Goal: Transaction & Acquisition: Purchase product/service

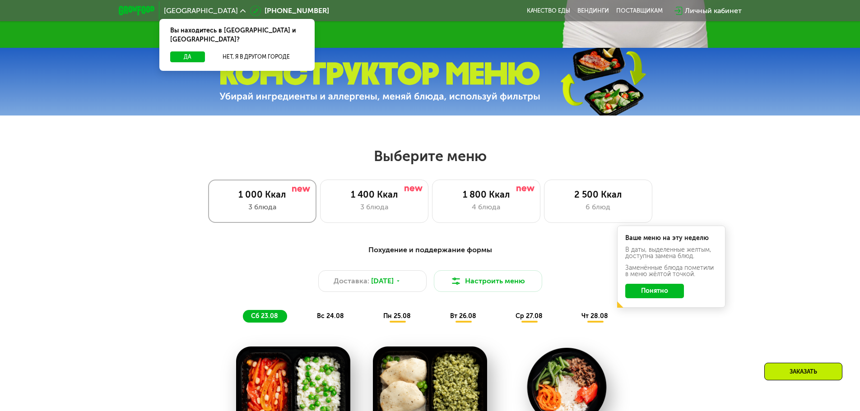
scroll to position [361, 0]
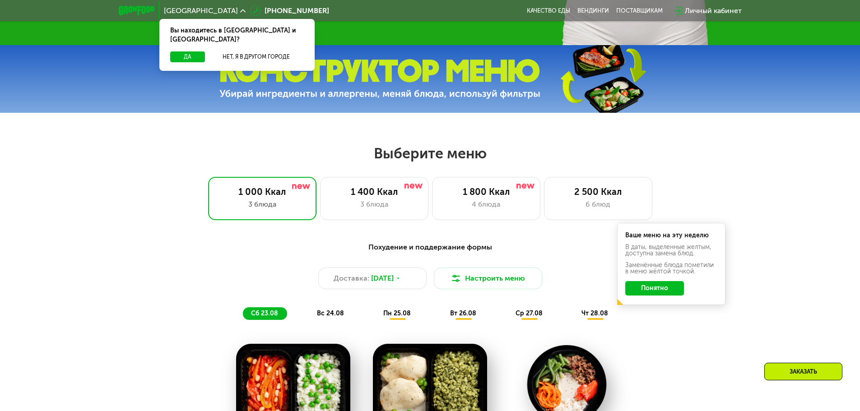
drag, startPoint x: 194, startPoint y: 154, endPoint x: 296, endPoint y: 167, distance: 102.8
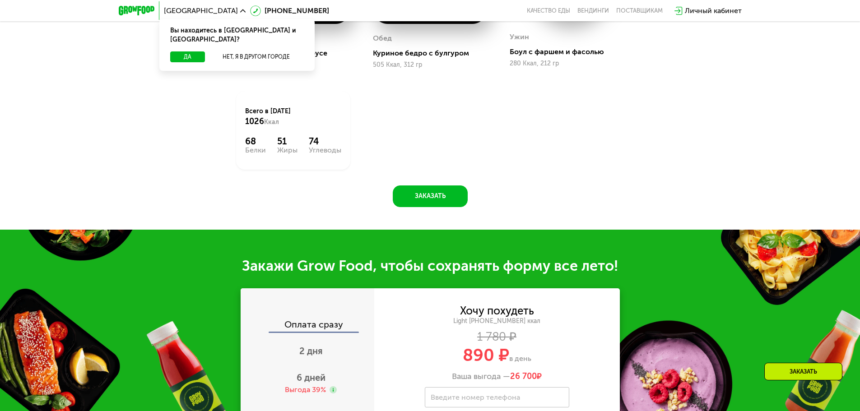
scroll to position [768, 0]
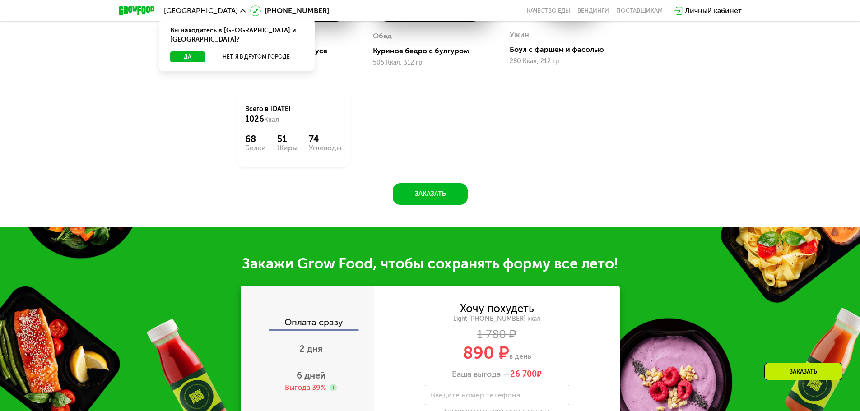
drag, startPoint x: 305, startPoint y: 167, endPoint x: 395, endPoint y: 169, distance: 90.3
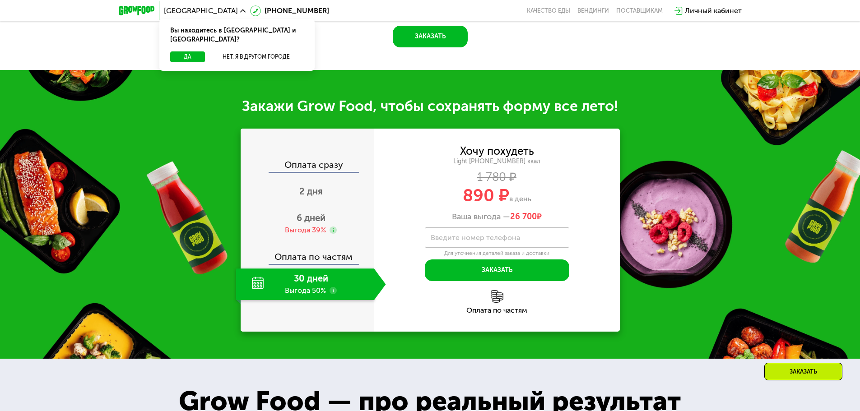
scroll to position [948, 0]
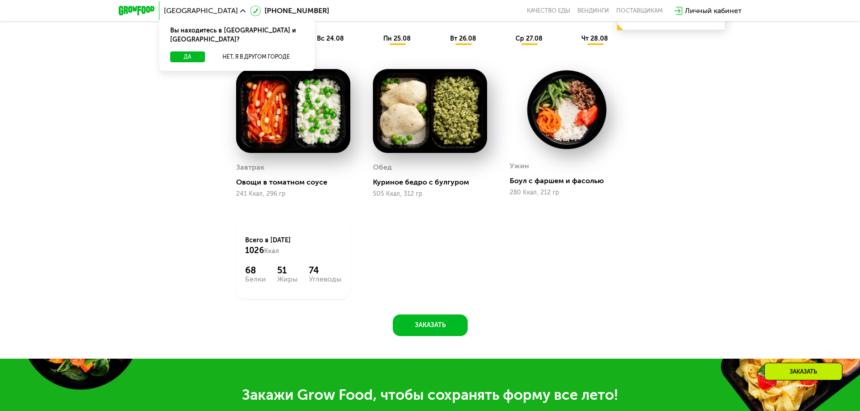
drag, startPoint x: 332, startPoint y: 201, endPoint x: 362, endPoint y: 182, distance: 35.2
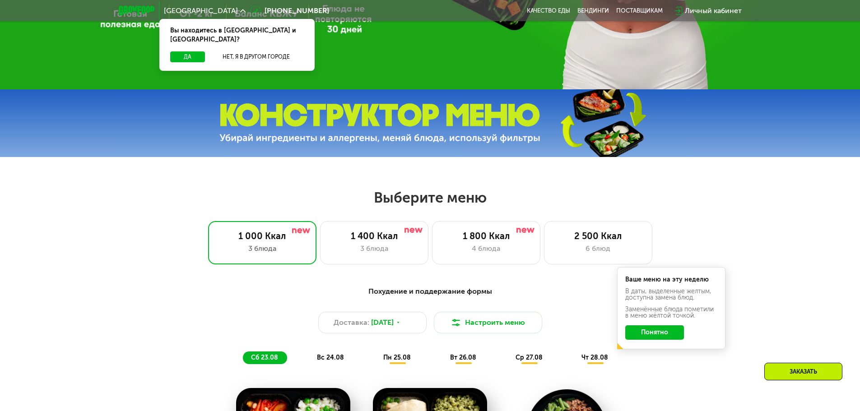
scroll to position [316, 0]
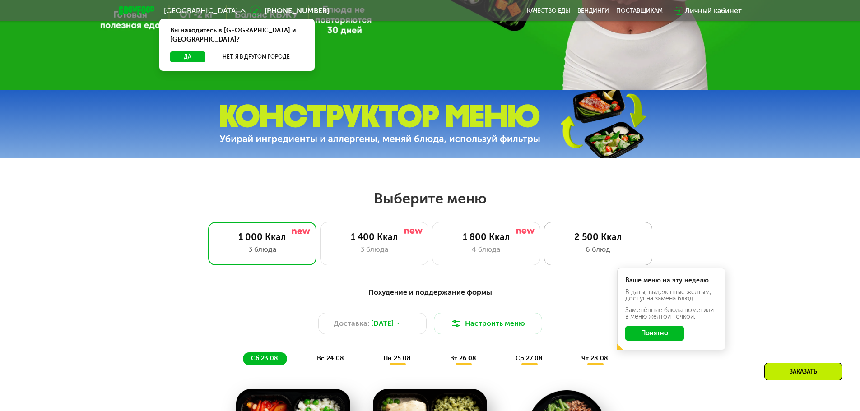
click at [596, 232] on div "2 500 Ккал 6 блюд" at bounding box center [598, 243] width 108 height 43
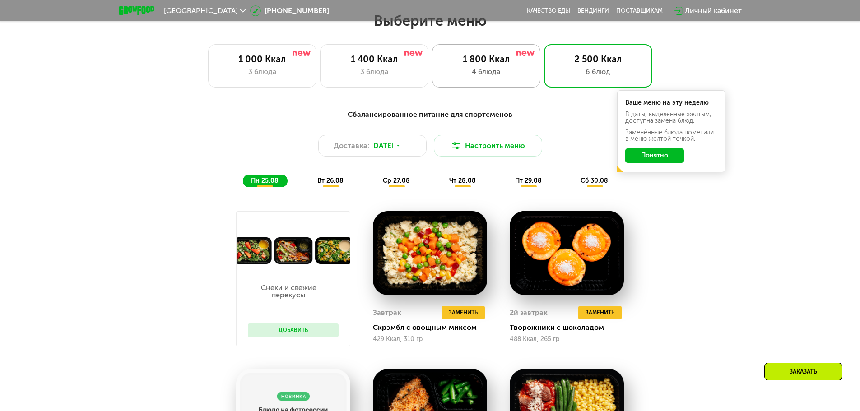
scroll to position [497, 0]
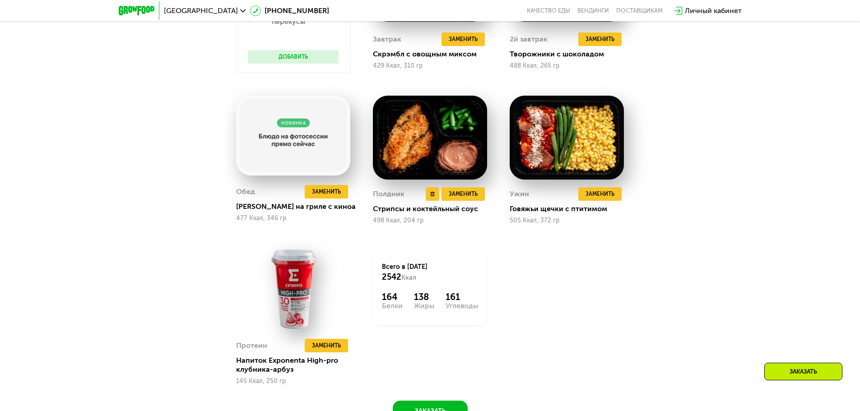
drag, startPoint x: 596, startPoint y: 232, endPoint x: 478, endPoint y: 210, distance: 120.7
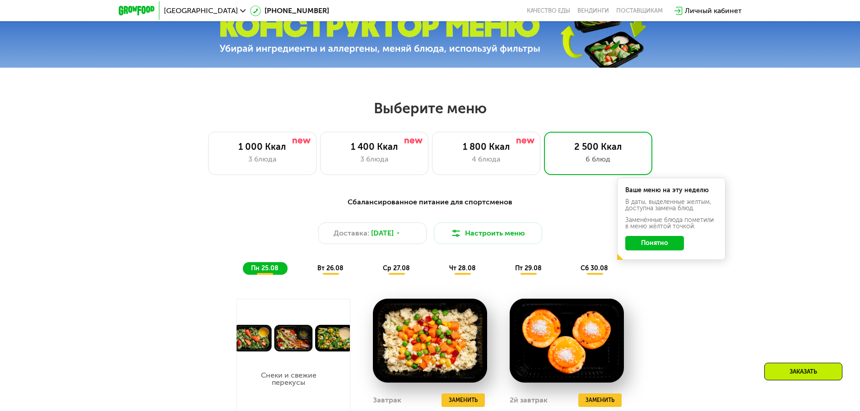
drag, startPoint x: 475, startPoint y: 217, endPoint x: 488, endPoint y: 214, distance: 12.4
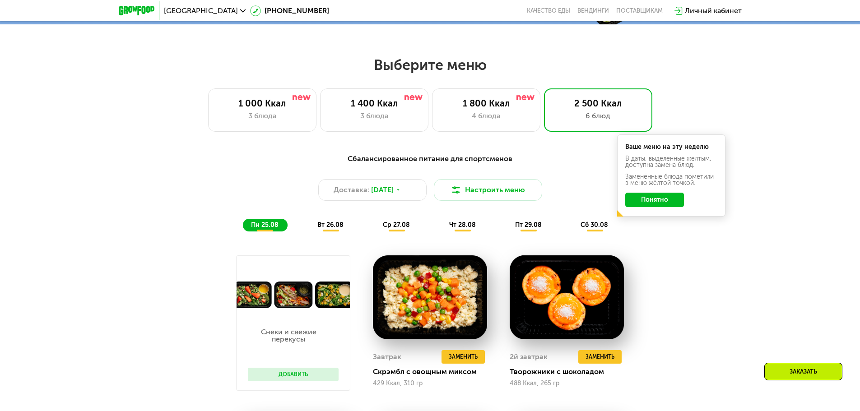
scroll to position [451, 0]
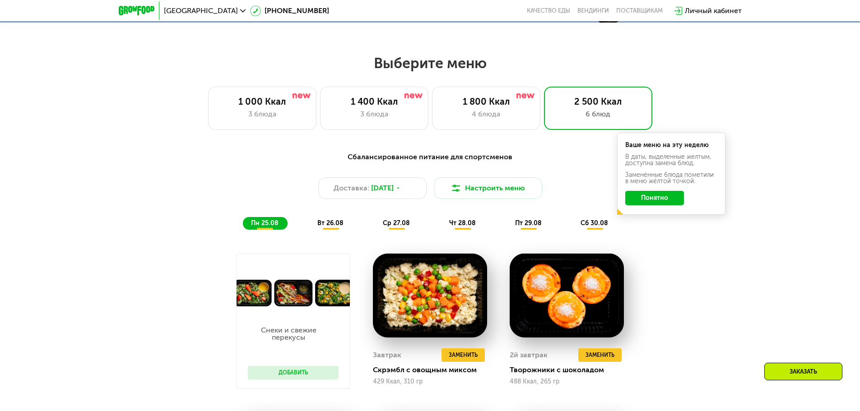
drag, startPoint x: 487, startPoint y: 217, endPoint x: 300, endPoint y: 236, distance: 187.5
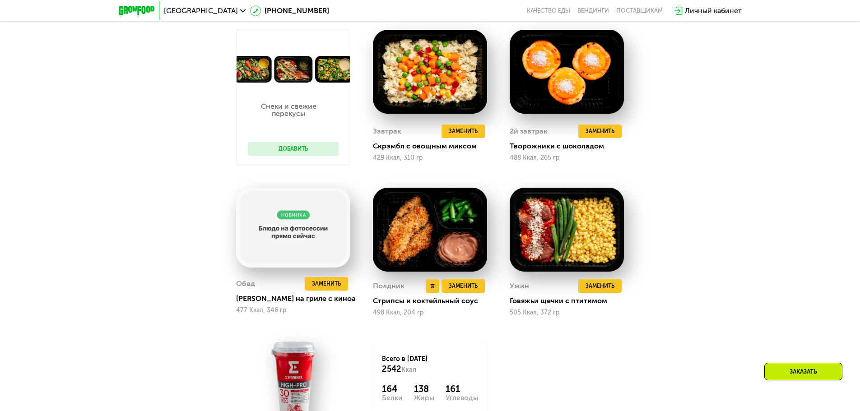
scroll to position [677, 0]
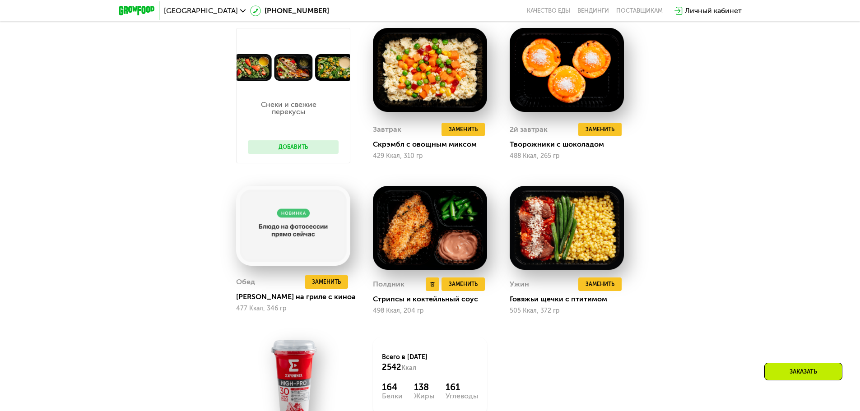
drag, startPoint x: 281, startPoint y: 230, endPoint x: 412, endPoint y: 295, distance: 146.0
drag, startPoint x: 414, startPoint y: 300, endPoint x: 400, endPoint y: 296, distance: 13.7
drag, startPoint x: 397, startPoint y: 297, endPoint x: 458, endPoint y: 162, distance: 147.9
drag, startPoint x: 522, startPoint y: 156, endPoint x: 497, endPoint y: 149, distance: 25.7
drag, startPoint x: 493, startPoint y: 154, endPoint x: 499, endPoint y: 148, distance: 8.3
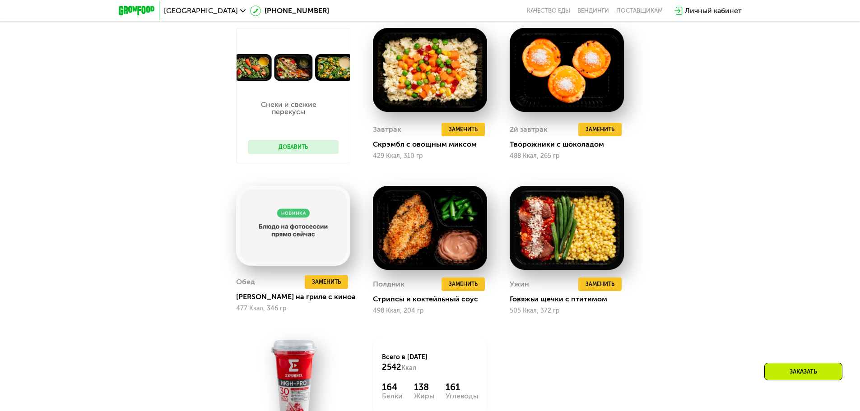
drag, startPoint x: 502, startPoint y: 152, endPoint x: 503, endPoint y: 302, distance: 150.8
drag, startPoint x: 451, startPoint y: 262, endPoint x: 455, endPoint y: 252, distance: 10.6
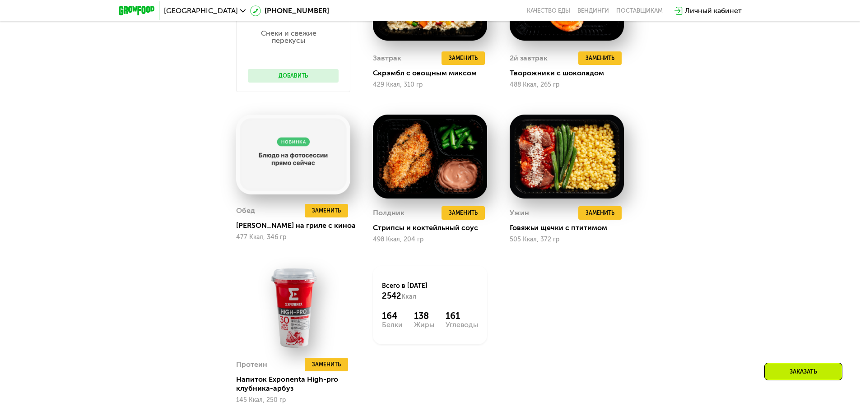
scroll to position [768, 0]
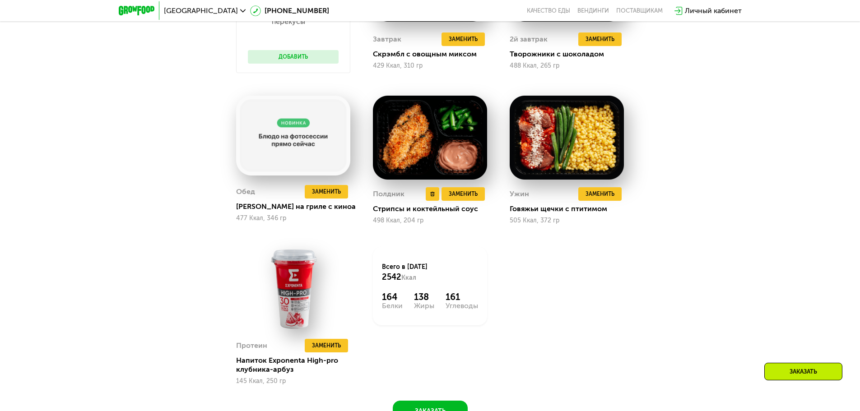
drag, startPoint x: 467, startPoint y: 256, endPoint x: 470, endPoint y: 160, distance: 96.2
drag, startPoint x: 462, startPoint y: 160, endPoint x: 543, endPoint y: 207, distance: 93.3
drag, startPoint x: 542, startPoint y: 204, endPoint x: 576, endPoint y: 211, distance: 34.2
click at [577, 210] on div "Говяжьи щечки с птитимом" at bounding box center [570, 209] width 121 height 9
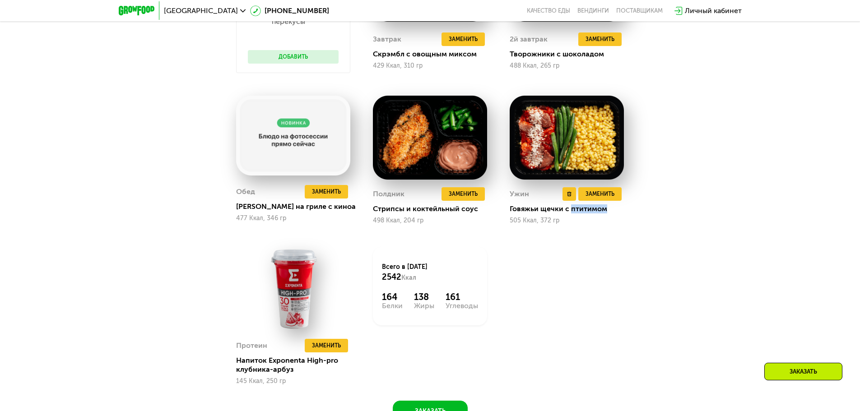
copy div "птитимом"
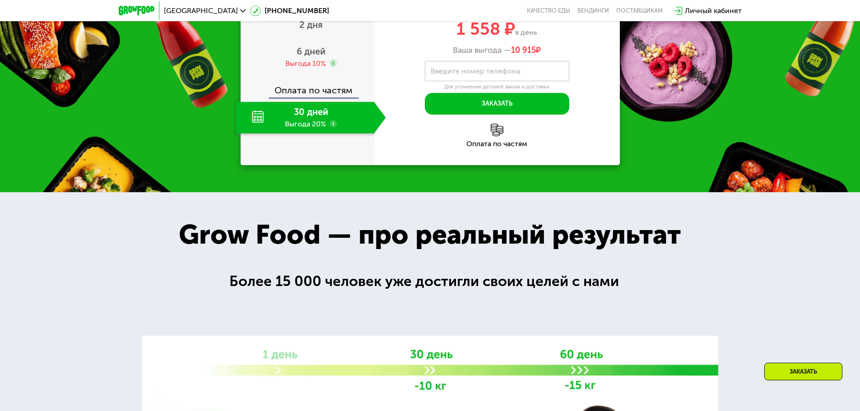
drag, startPoint x: 567, startPoint y: 114, endPoint x: 569, endPoint y: 107, distance: 6.9
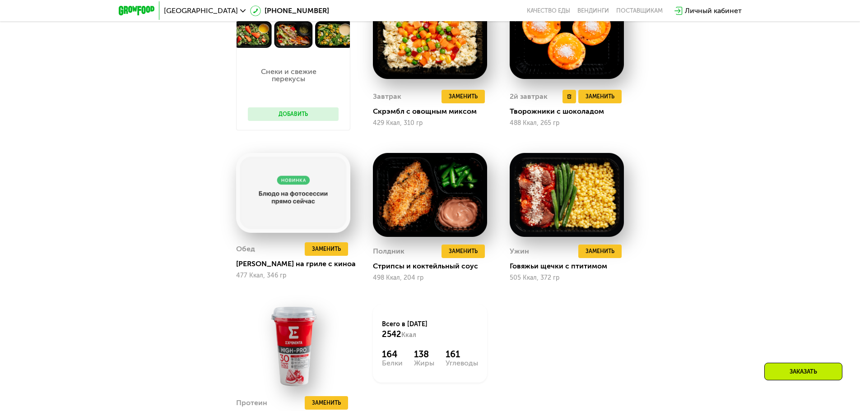
scroll to position [722, 0]
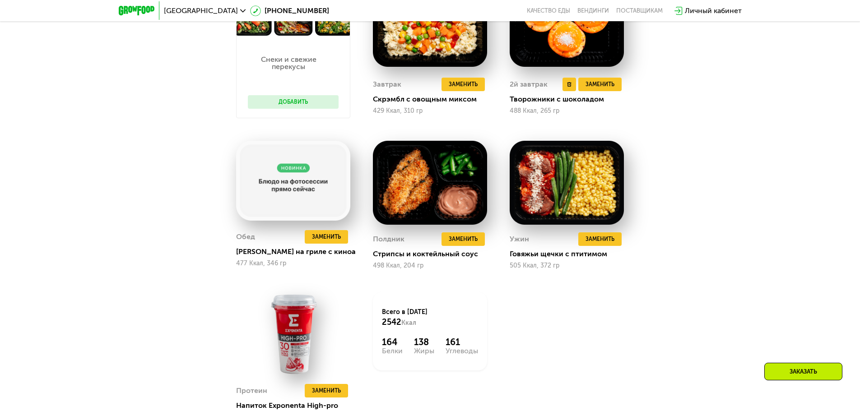
drag, startPoint x: 564, startPoint y: 108, endPoint x: 614, endPoint y: 115, distance: 50.6
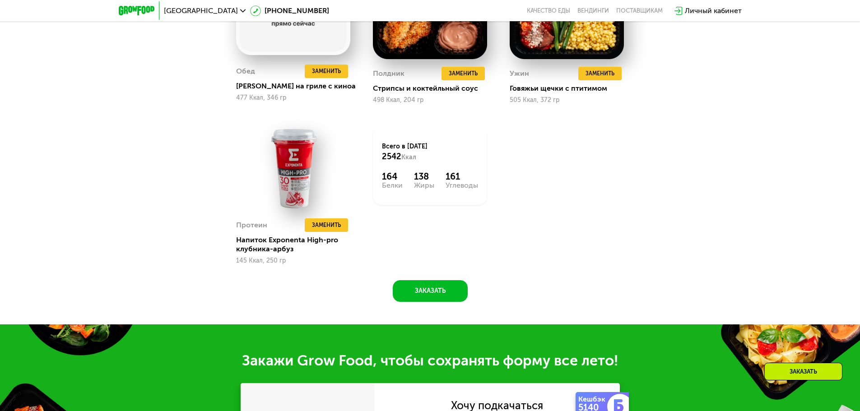
scroll to position [903, 0]
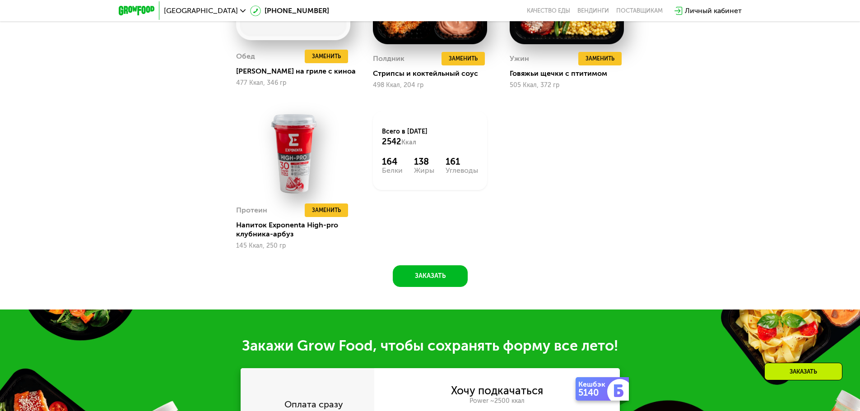
drag, startPoint x: 448, startPoint y: 191, endPoint x: 360, endPoint y: 237, distance: 99.4
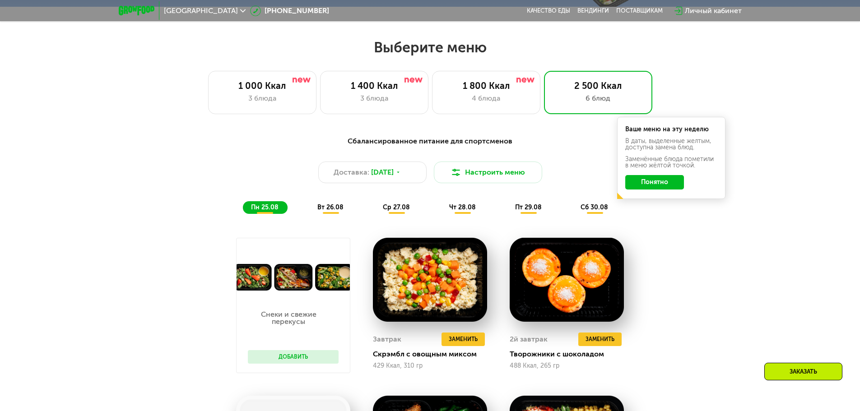
scroll to position [542, 0]
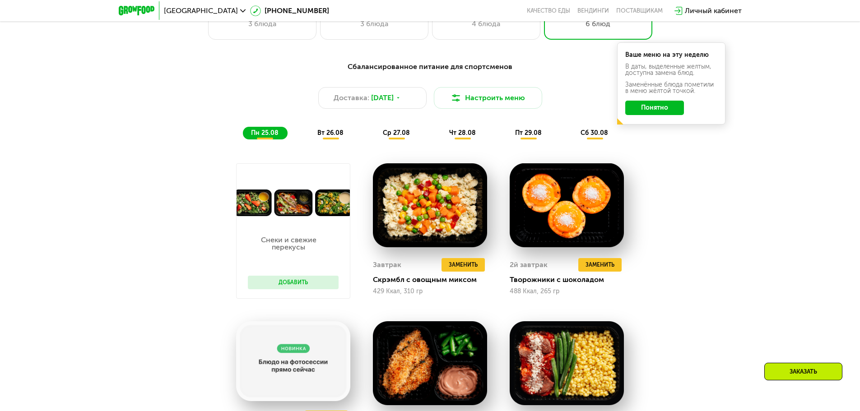
click at [340, 135] on span "вт 26.08" at bounding box center [330, 133] width 26 height 8
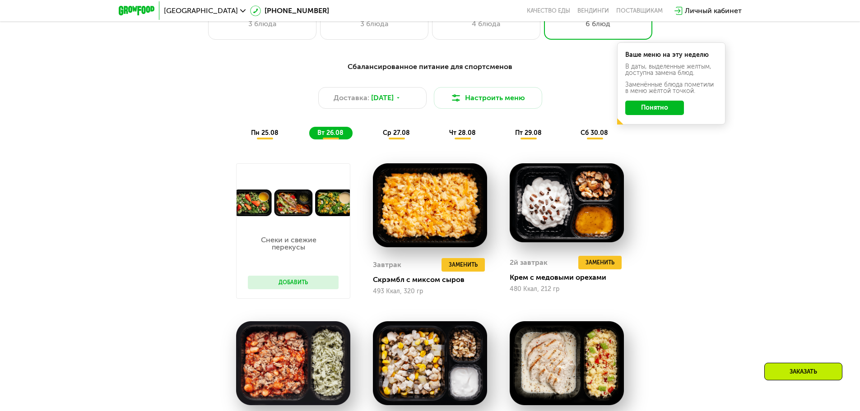
click at [274, 137] on span "пн 25.08" at bounding box center [265, 133] width 28 height 8
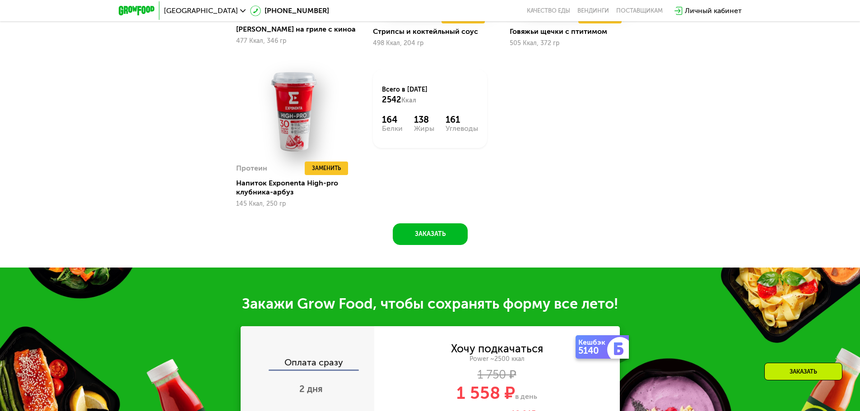
scroll to position [948, 0]
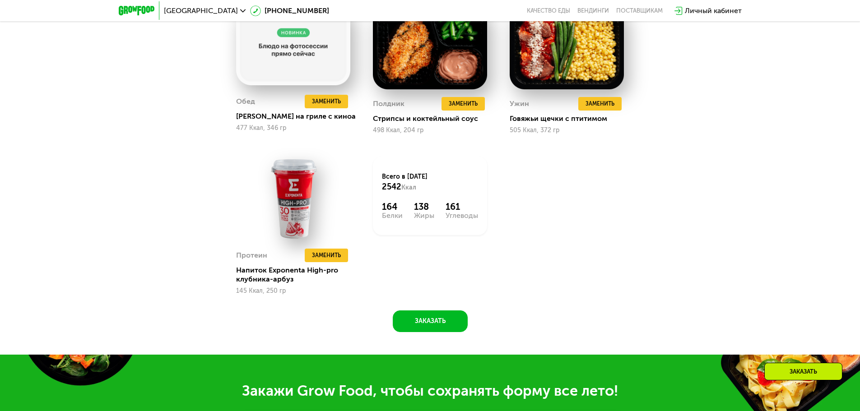
drag, startPoint x: 340, startPoint y: 194, endPoint x: 460, endPoint y: 200, distance: 119.8
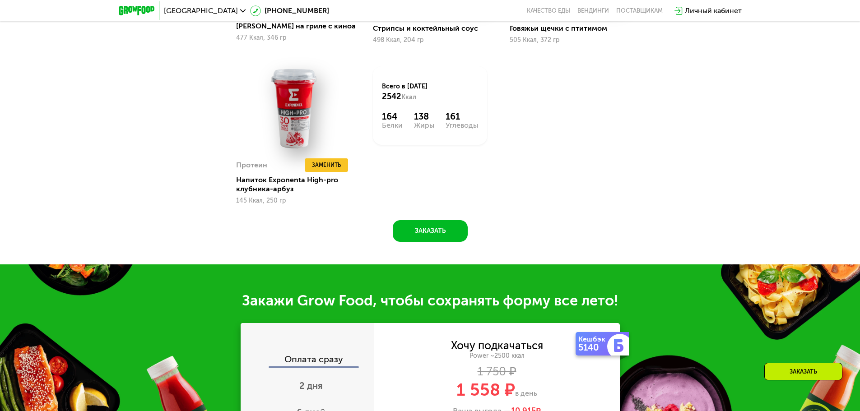
drag, startPoint x: 460, startPoint y: 203, endPoint x: 375, endPoint y: 199, distance: 85.4
drag, startPoint x: 375, startPoint y: 199, endPoint x: 388, endPoint y: 199, distance: 13.1
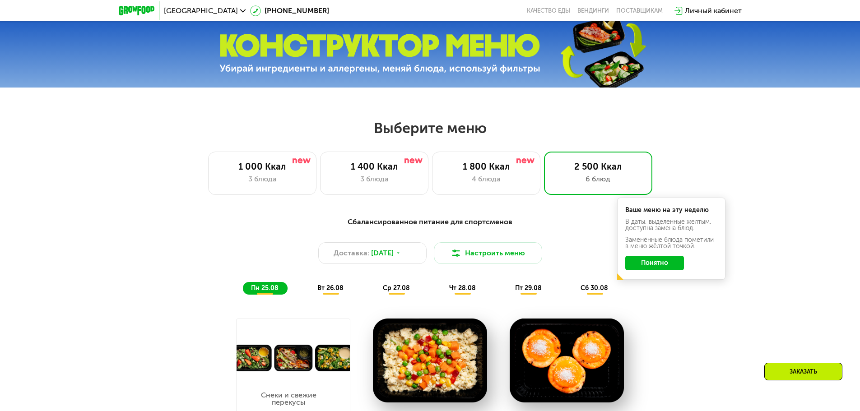
scroll to position [361, 0]
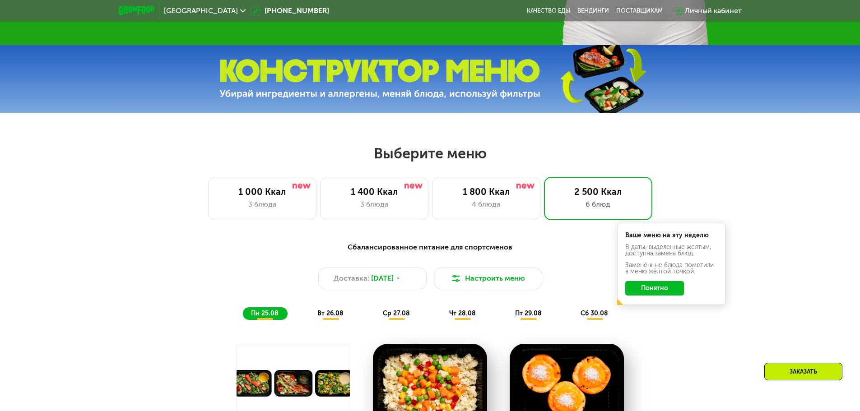
click at [335, 316] on span "вт 26.08" at bounding box center [330, 314] width 26 height 8
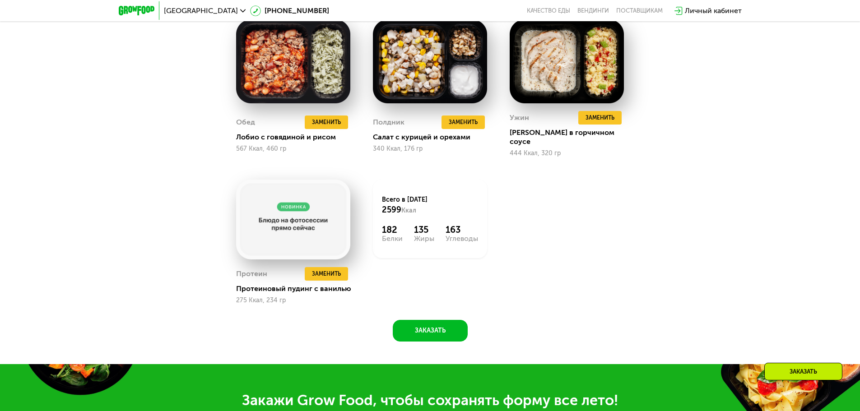
scroll to position [858, 0]
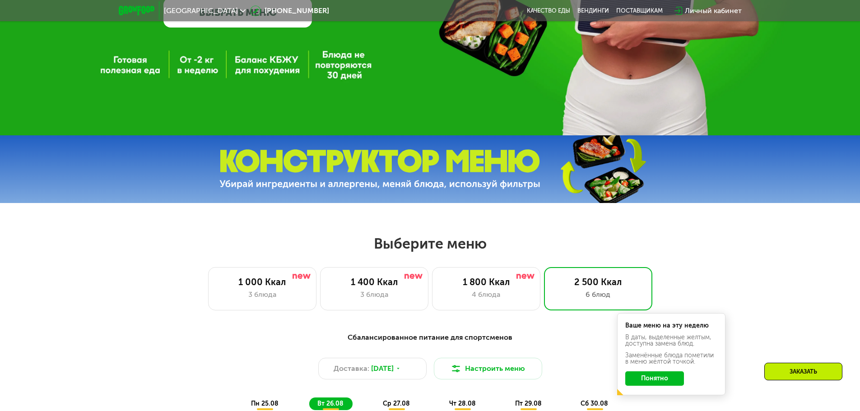
drag, startPoint x: 455, startPoint y: 235, endPoint x: 698, endPoint y: 309, distance: 253.6
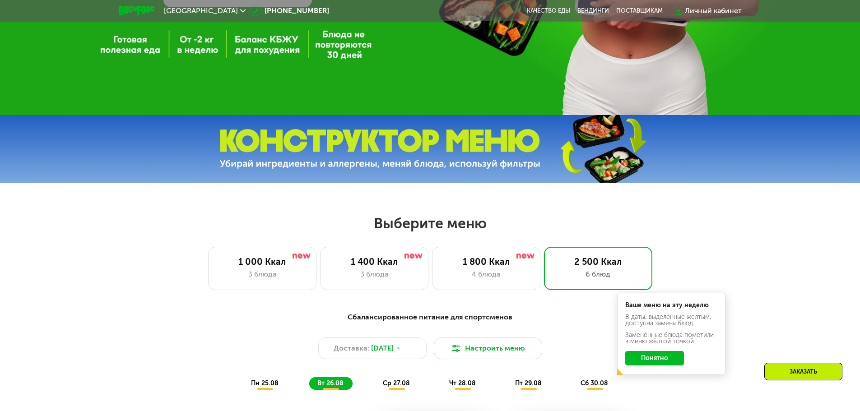
scroll to position [451, 0]
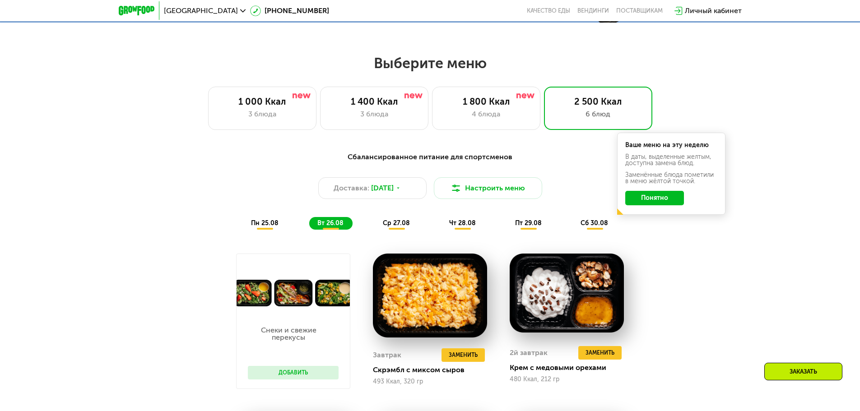
click at [656, 203] on button "Понятно" at bounding box center [654, 198] width 59 height 14
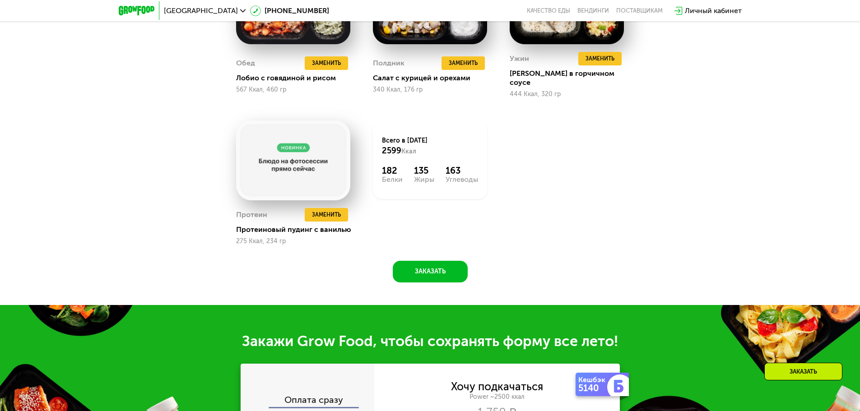
drag, startPoint x: 686, startPoint y: 242, endPoint x: 673, endPoint y: 237, distance: 13.8
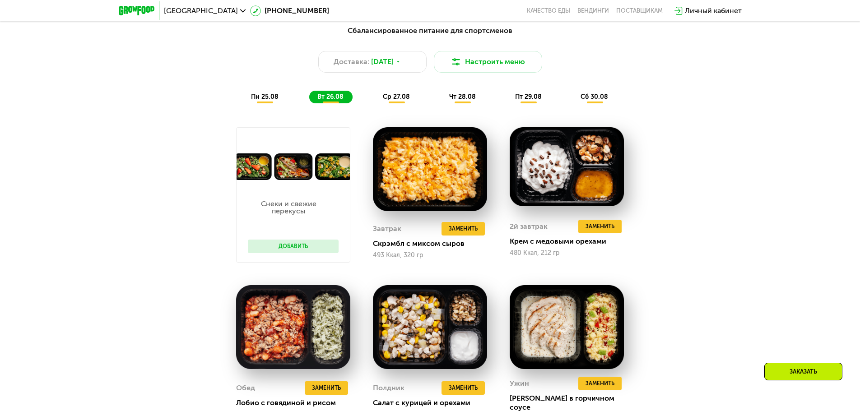
scroll to position [677, 0]
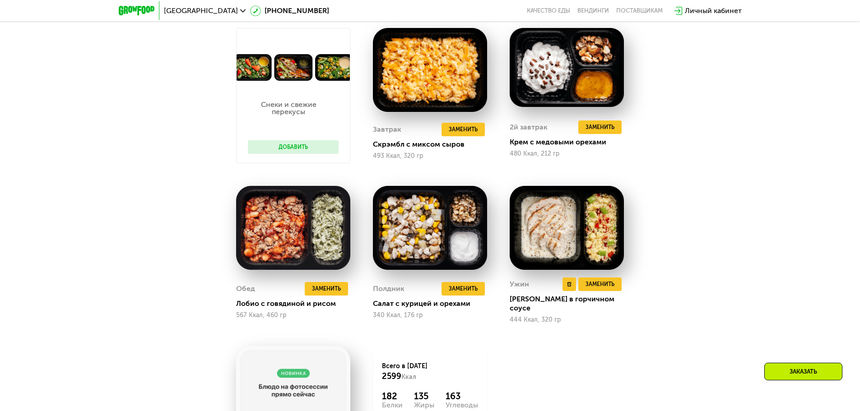
drag, startPoint x: 650, startPoint y: 232, endPoint x: 602, endPoint y: 220, distance: 48.8
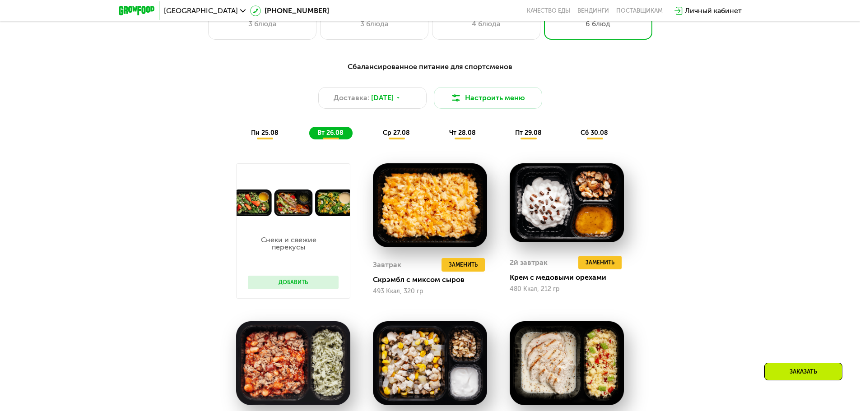
scroll to position [361, 0]
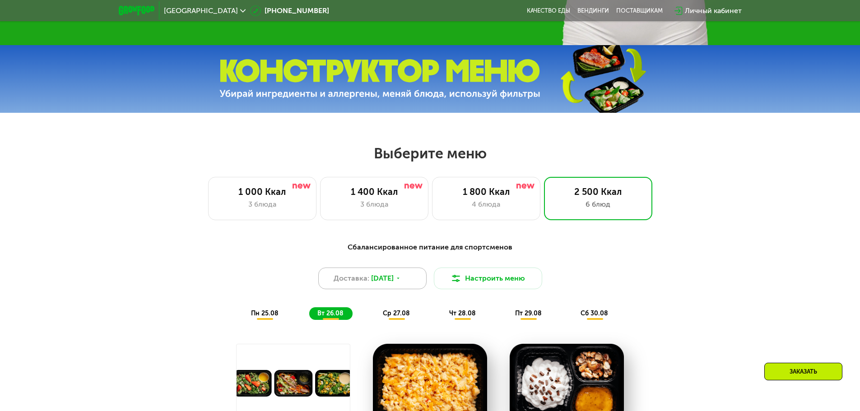
click at [400, 279] on use at bounding box center [398, 278] width 3 height 1
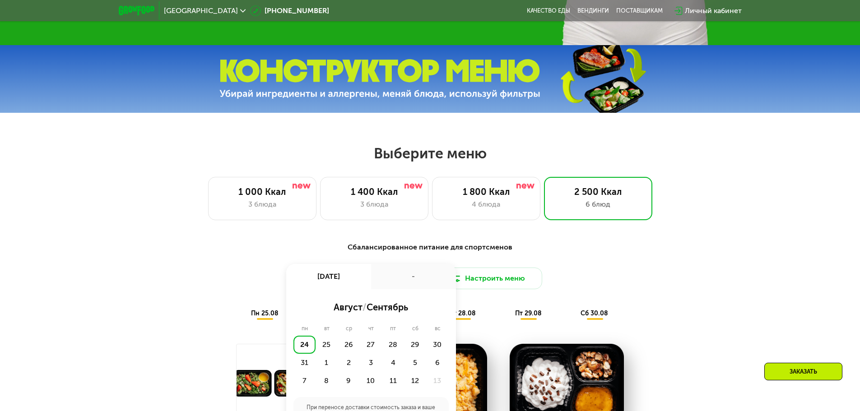
click at [408, 280] on div "-" at bounding box center [413, 276] width 85 height 25
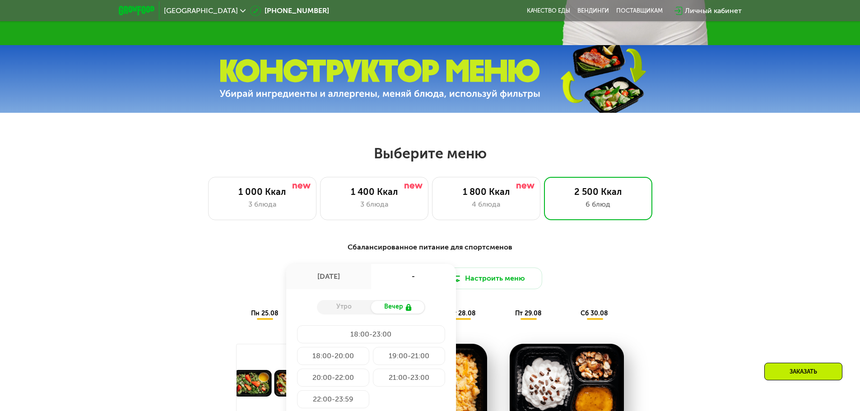
click at [408, 280] on div "-" at bounding box center [413, 276] width 85 height 25
click at [652, 284] on div "Доставка: [DATE] авг, [GEOGRAPHIC_DATA] Вечер 18:00-23:00 18:00-20:00 19:00-21:…" at bounding box center [430, 279] width 535 height 22
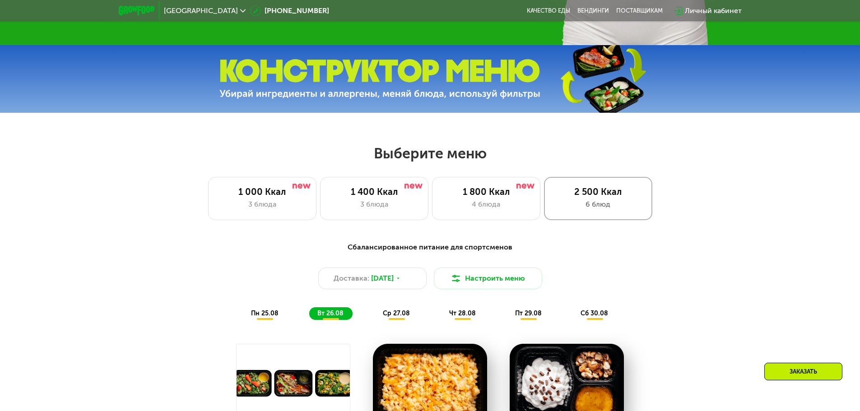
click at [594, 210] on div "6 блюд" at bounding box center [598, 204] width 89 height 11
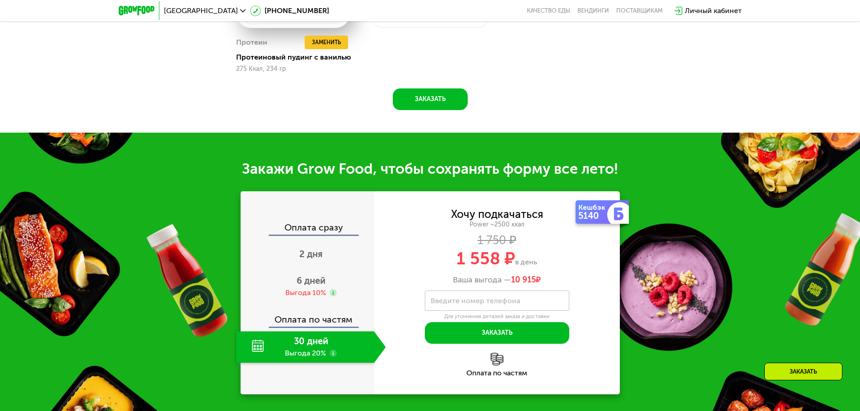
scroll to position [1038, 0]
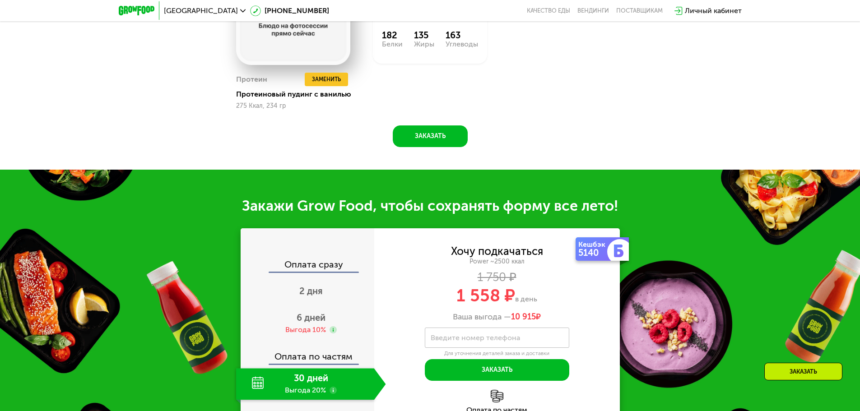
drag, startPoint x: 621, startPoint y: 284, endPoint x: 617, endPoint y: 285, distance: 4.7
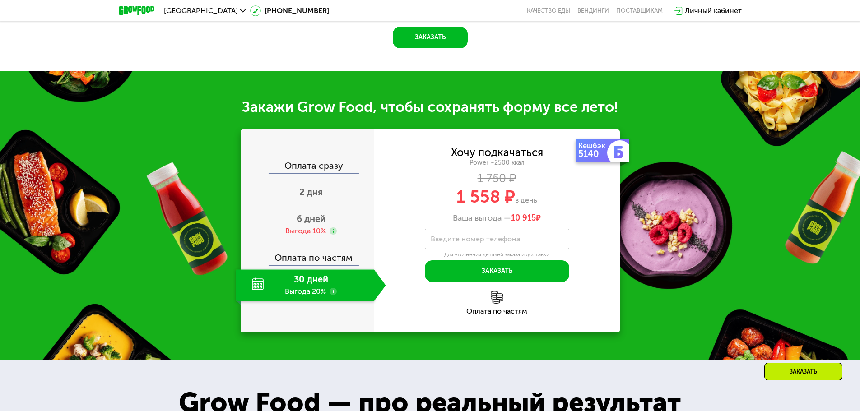
scroll to position [1174, 0]
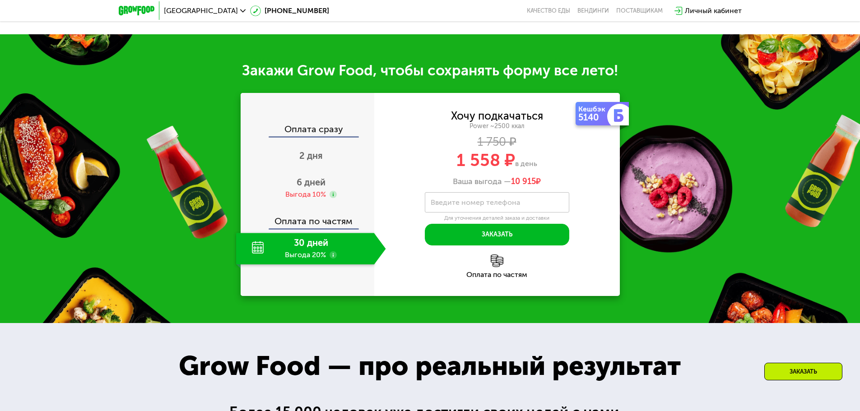
click at [307, 251] on div "30 дней Выгода 20%" at bounding box center [305, 249] width 138 height 32
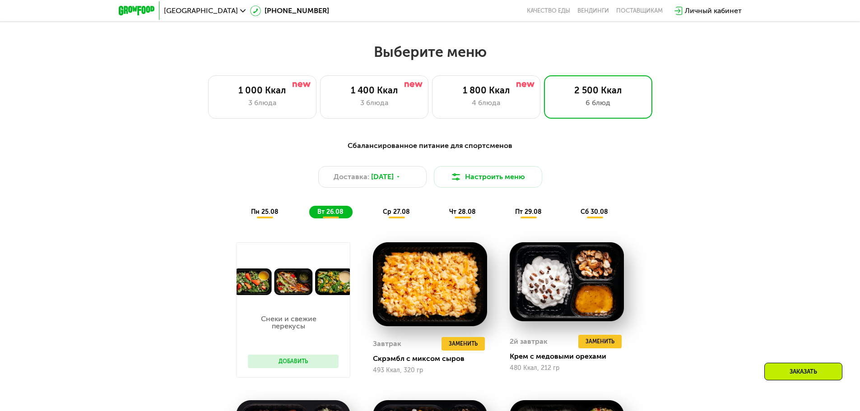
scroll to position [451, 0]
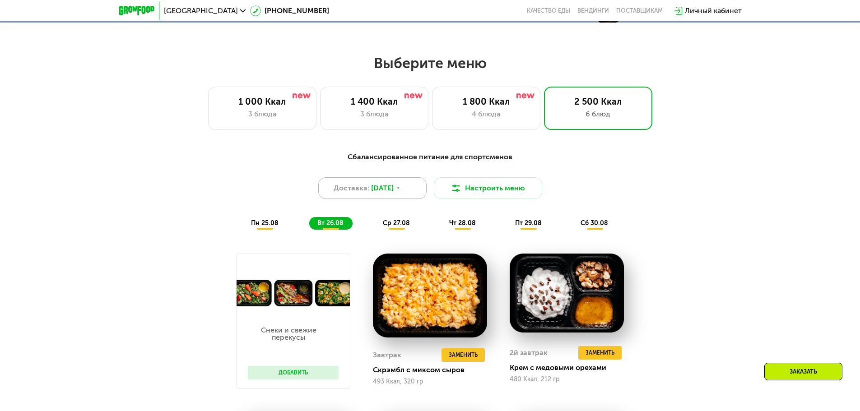
drag, startPoint x: 309, startPoint y: 198, endPoint x: 349, endPoint y: 199, distance: 40.6
drag, startPoint x: 342, startPoint y: 197, endPoint x: 319, endPoint y: 177, distance: 30.4
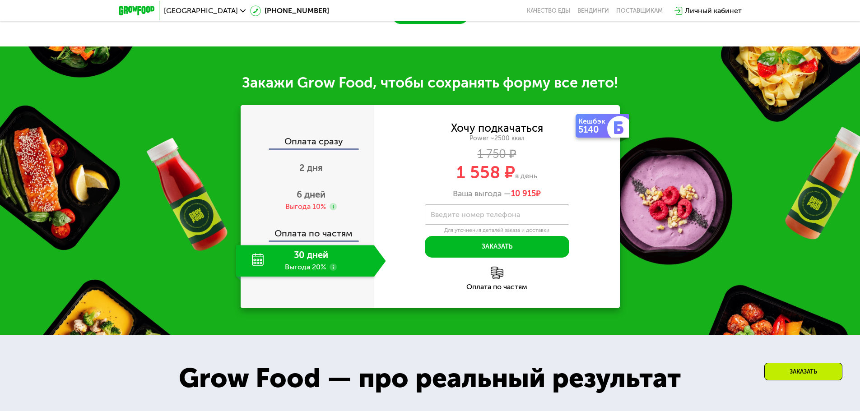
scroll to position [1174, 0]
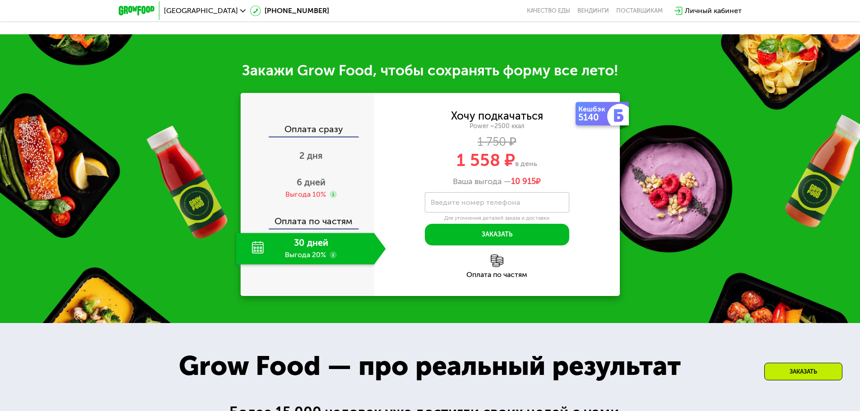
drag, startPoint x: 316, startPoint y: 175, endPoint x: 381, endPoint y: 146, distance: 70.9
drag, startPoint x: 346, startPoint y: 157, endPoint x: 340, endPoint y: 144, distance: 14.9
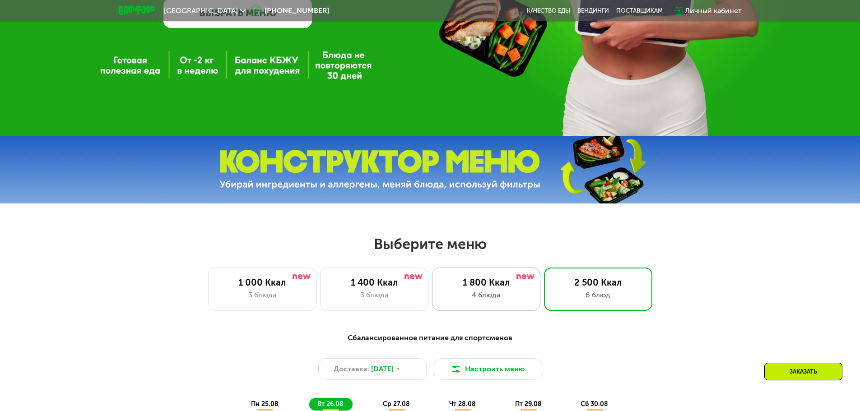
scroll to position [271, 0]
click at [498, 284] on div "1 800 Ккал" at bounding box center [486, 282] width 89 height 11
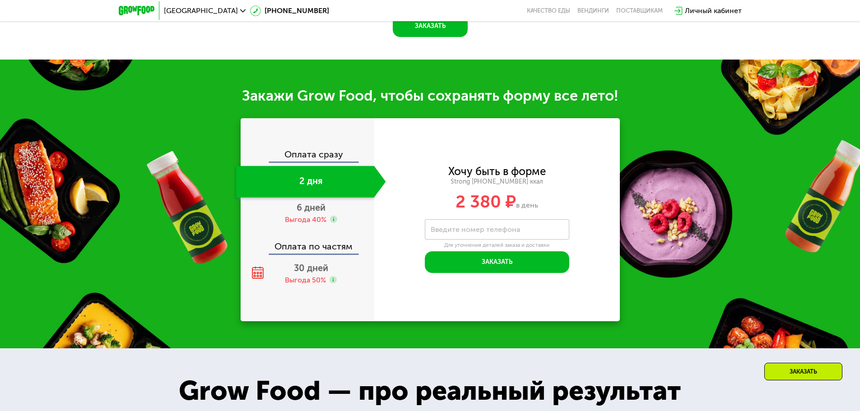
scroll to position [993, 0]
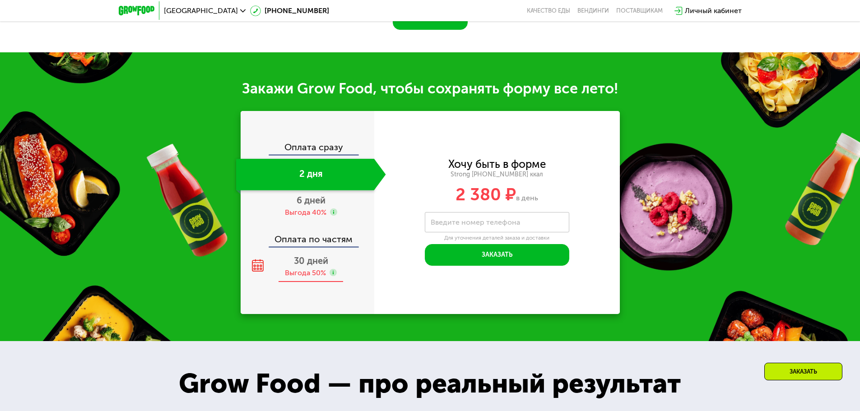
click at [317, 272] on div "Выгода 50%" at bounding box center [305, 273] width 41 height 10
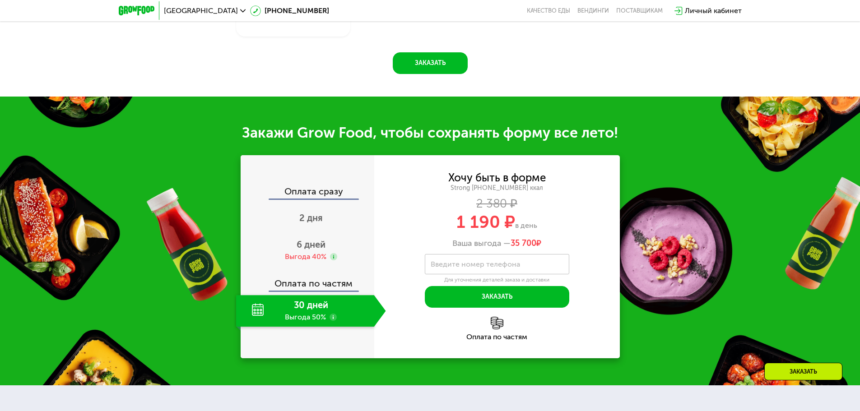
scroll to position [1056, 0]
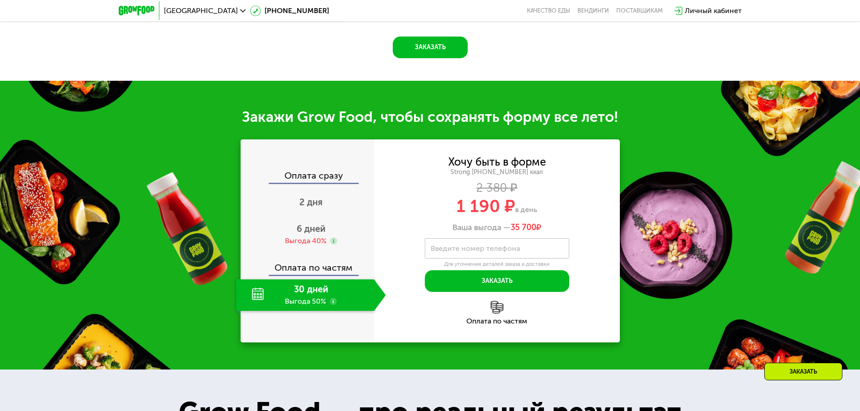
scroll to position [1101, 0]
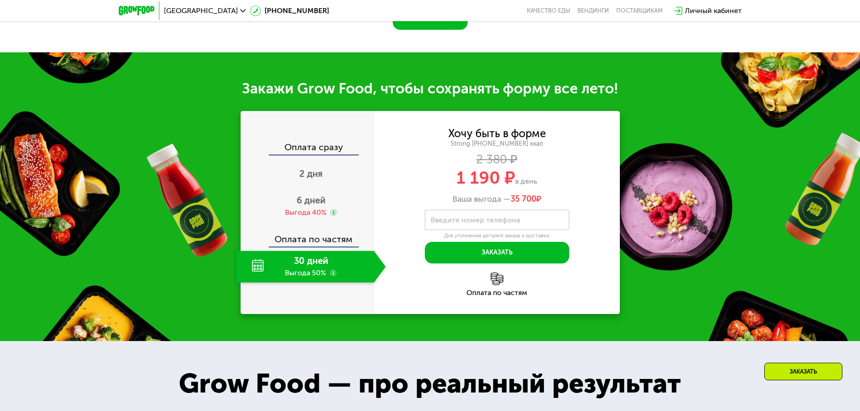
drag, startPoint x: 455, startPoint y: 180, endPoint x: 551, endPoint y: 186, distance: 96.3
click at [551, 186] on div "1 190 ₽ в день" at bounding box center [497, 177] width 246 height 17
click at [462, 179] on span "1 190 ₽" at bounding box center [485, 178] width 59 height 21
click at [462, 180] on span "1 190 ₽" at bounding box center [485, 178] width 59 height 21
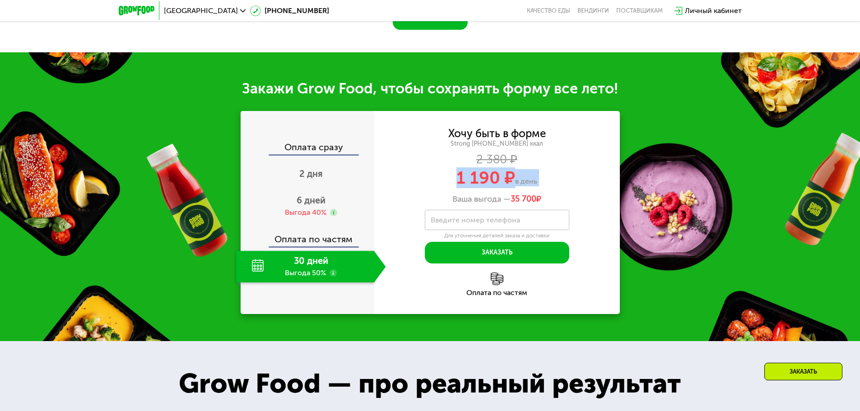
click at [462, 180] on span "1 190 ₽" at bounding box center [485, 178] width 59 height 21
click at [463, 180] on span "1 190 ₽" at bounding box center [485, 178] width 59 height 21
click at [463, 181] on span "1 190 ₽" at bounding box center [485, 178] width 59 height 21
click at [481, 181] on span "1 190 ₽" at bounding box center [485, 178] width 59 height 21
click at [492, 155] on div "Хочу быть в форме Strong [PHONE_NUMBER] ккал 2 380 ₽ 1 190 ₽ в день Ваша выгода…" at bounding box center [497, 167] width 246 height 76
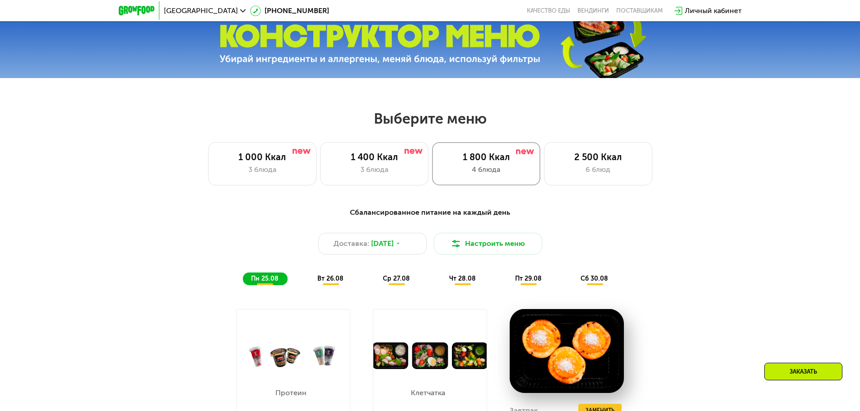
scroll to position [333, 0]
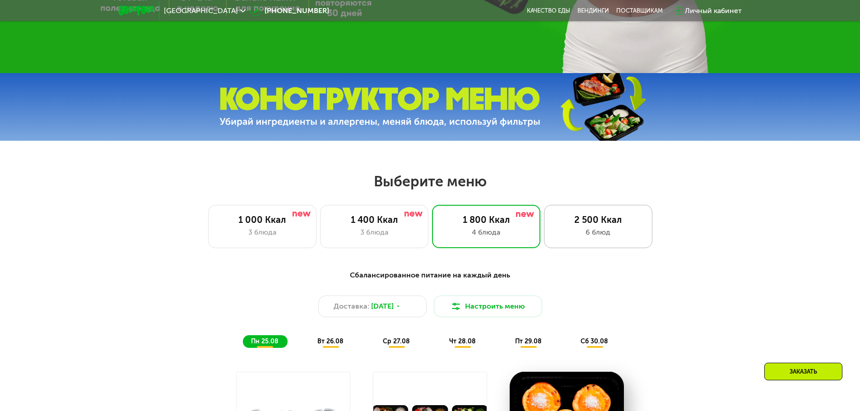
drag, startPoint x: 472, startPoint y: 202, endPoint x: 595, endPoint y: 223, distance: 125.0
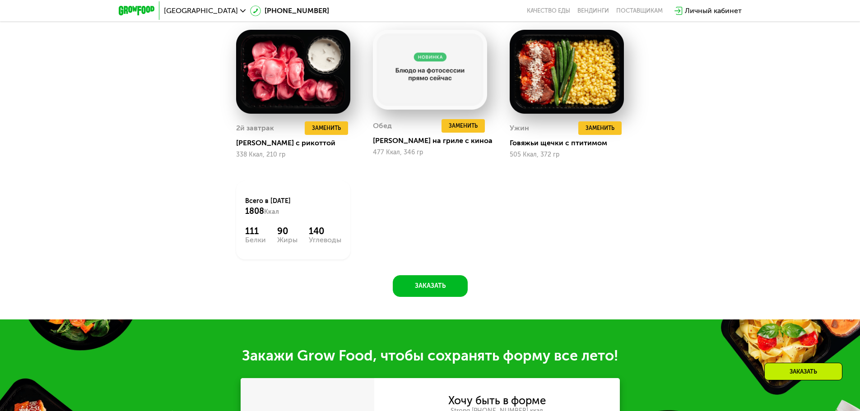
drag, startPoint x: 510, startPoint y: 225, endPoint x: 511, endPoint y: 216, distance: 9.1
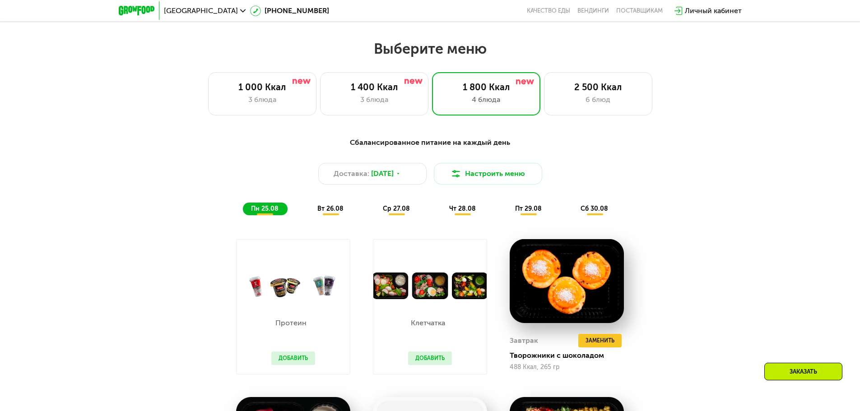
scroll to position [469, 0]
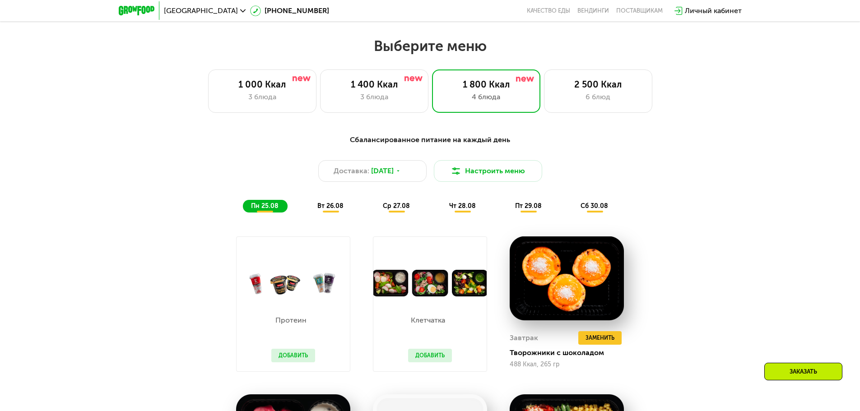
drag, startPoint x: 501, startPoint y: 220, endPoint x: 503, endPoint y: 209, distance: 12.0
drag, startPoint x: 501, startPoint y: 210, endPoint x: 484, endPoint y: 217, distance: 17.9
click at [597, 90] on div "2 500 Ккал" at bounding box center [598, 84] width 89 height 11
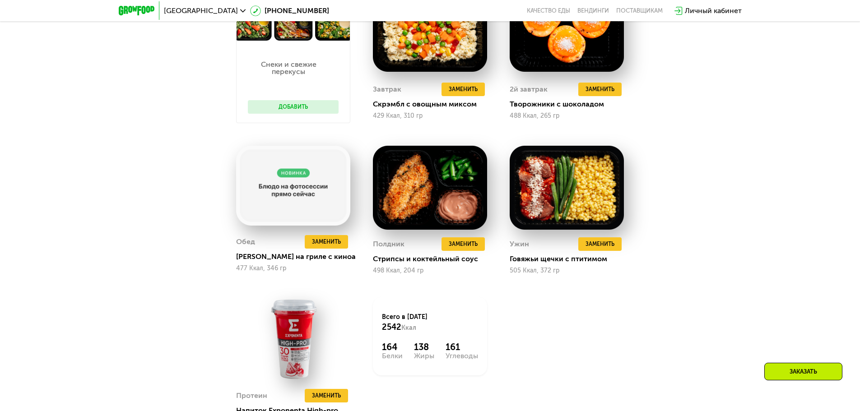
drag, startPoint x: 608, startPoint y: 115, endPoint x: 601, endPoint y: 135, distance: 20.6
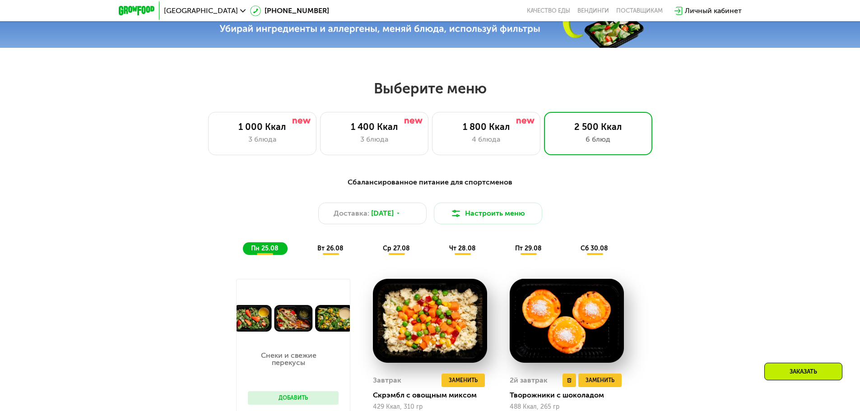
scroll to position [423, 0]
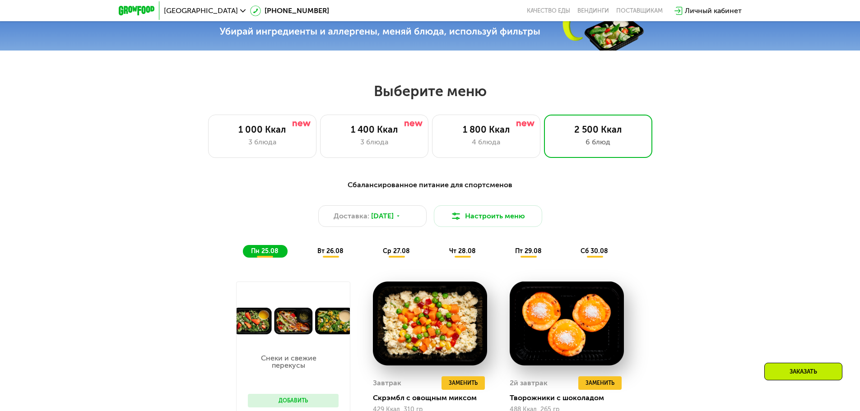
click at [387, 254] on span "ср 27.08" at bounding box center [396, 251] width 27 height 8
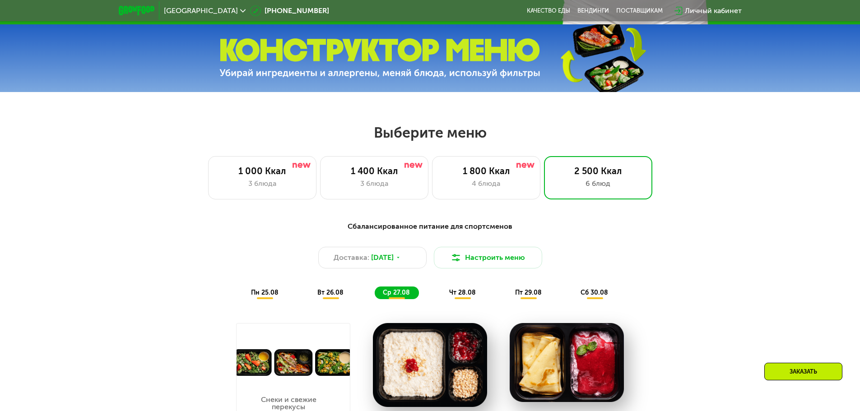
scroll to position [378, 0]
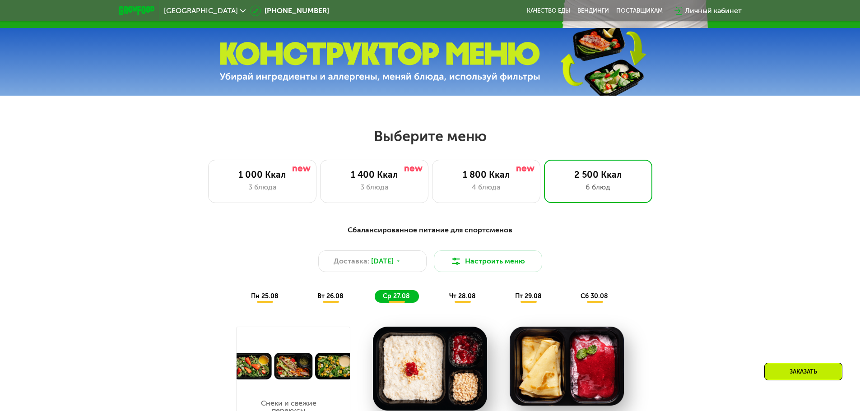
click at [507, 303] on div "чт 28.08" at bounding box center [529, 296] width 44 height 13
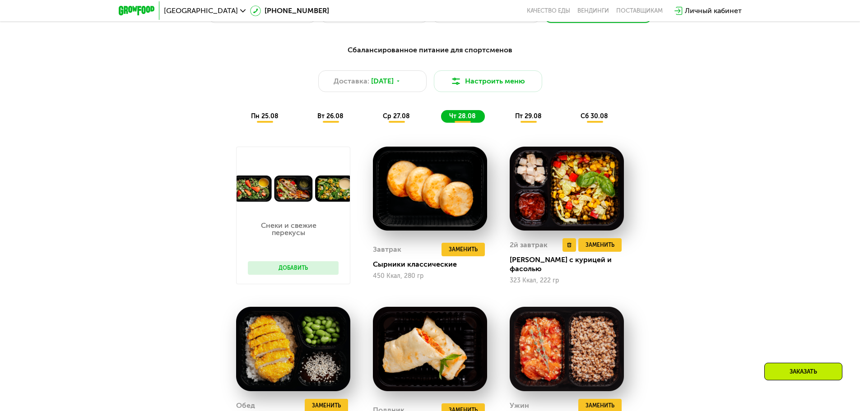
scroll to position [559, 0]
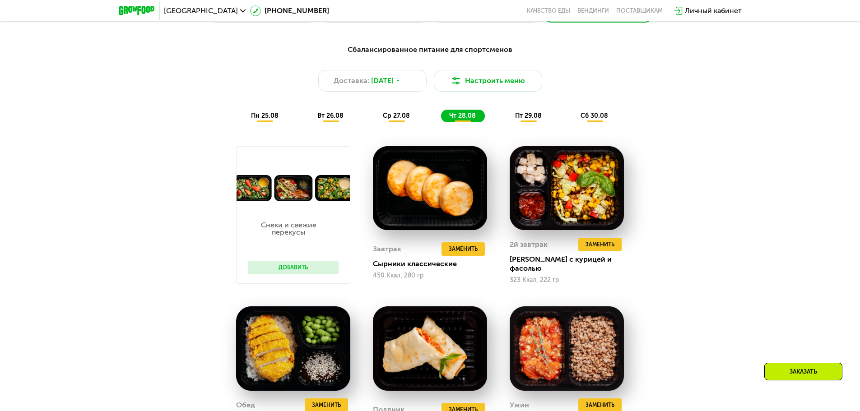
drag, startPoint x: 513, startPoint y: 182, endPoint x: 531, endPoint y: 123, distance: 61.7
click at [531, 116] on span "пт 29.08" at bounding box center [528, 116] width 27 height 8
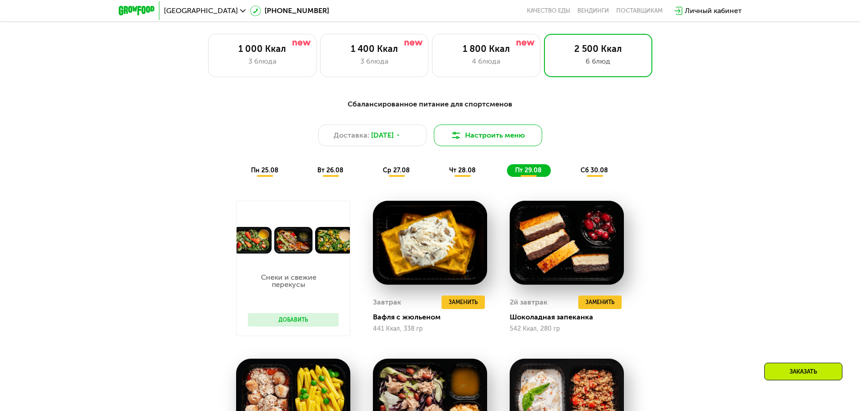
scroll to position [469, 0]
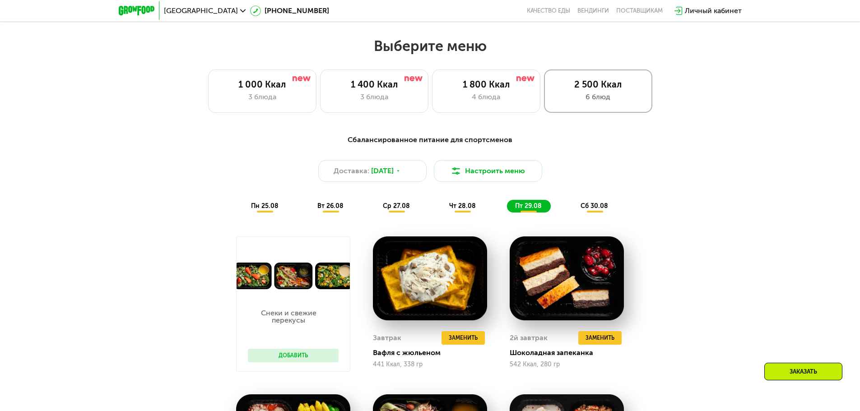
click at [609, 98] on div "6 блюд" at bounding box center [598, 97] width 89 height 11
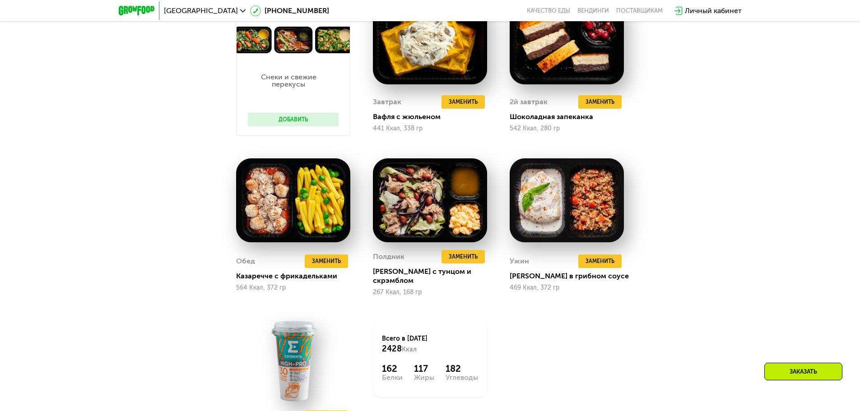
scroll to position [858, 0]
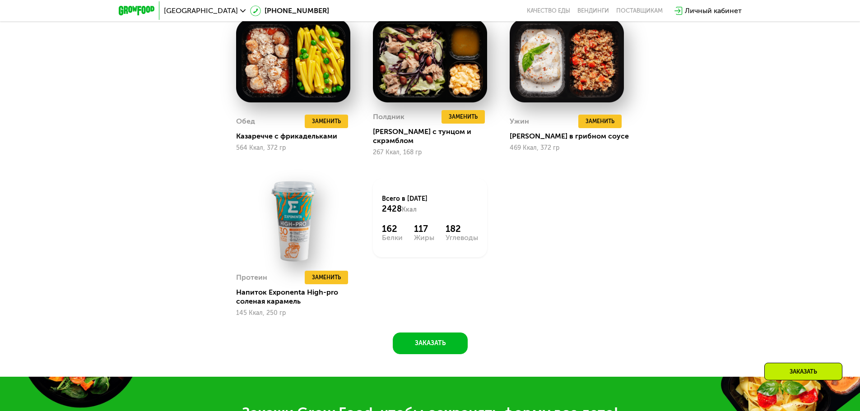
drag, startPoint x: 275, startPoint y: 170, endPoint x: 279, endPoint y: 173, distance: 4.9
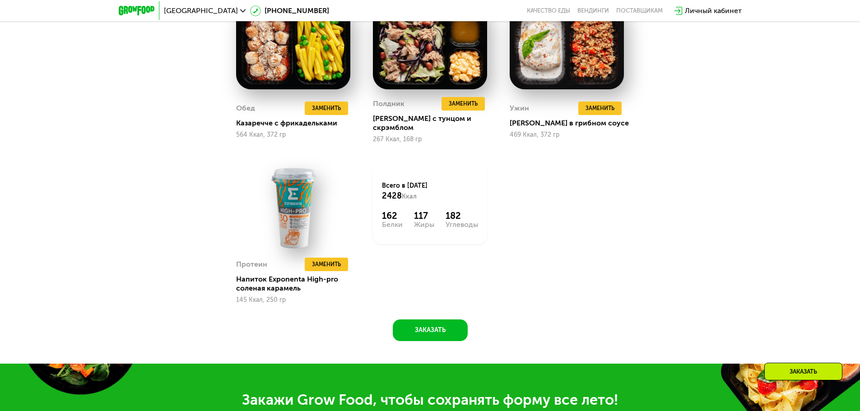
drag, startPoint x: 275, startPoint y: 179, endPoint x: 4, endPoint y: 180, distance: 271.3
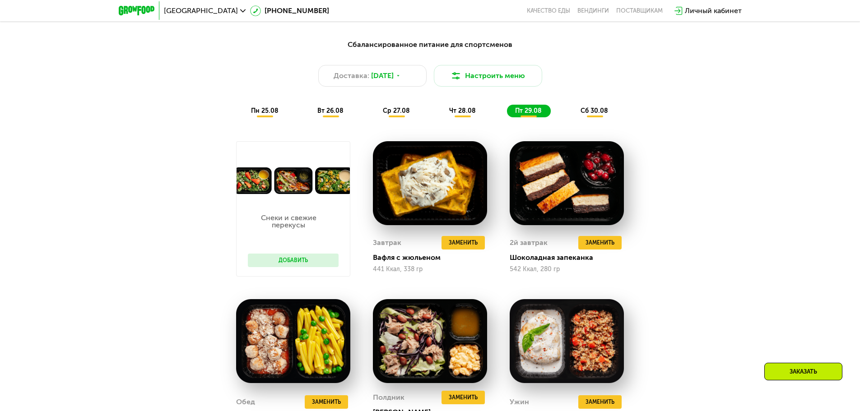
scroll to position [542, 0]
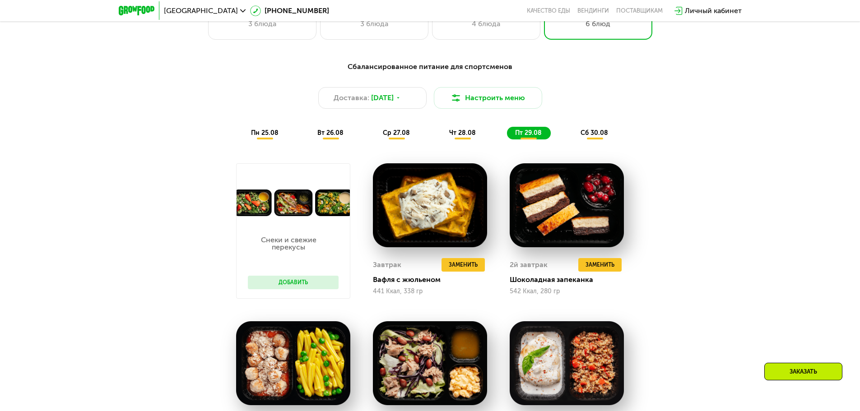
click at [52, 298] on div "Сбалансированное питание для спортсменов Доставка: [DATE] Настроить меню пн 25.…" at bounding box center [430, 364] width 860 height 631
drag, startPoint x: 51, startPoint y: 281, endPoint x: 65, endPoint y: 272, distance: 16.3
drag, startPoint x: 82, startPoint y: 264, endPoint x: 77, endPoint y: 261, distance: 5.7
drag, startPoint x: 27, startPoint y: 272, endPoint x: 0, endPoint y: 268, distance: 27.3
drag, startPoint x: 76, startPoint y: 311, endPoint x: 68, endPoint y: 304, distance: 10.2
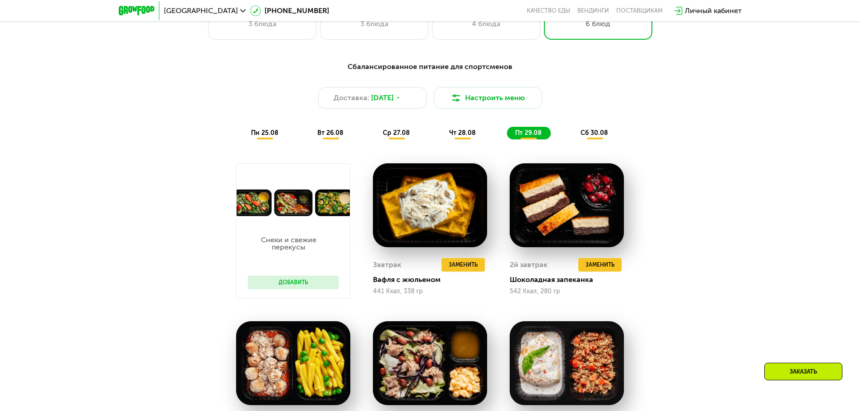
drag, startPoint x: 23, startPoint y: 310, endPoint x: 22, endPoint y: 298, distance: 12.2
drag, startPoint x: 22, startPoint y: 300, endPoint x: 12, endPoint y: 300, distance: 9.5
